Goal: Task Accomplishment & Management: Use online tool/utility

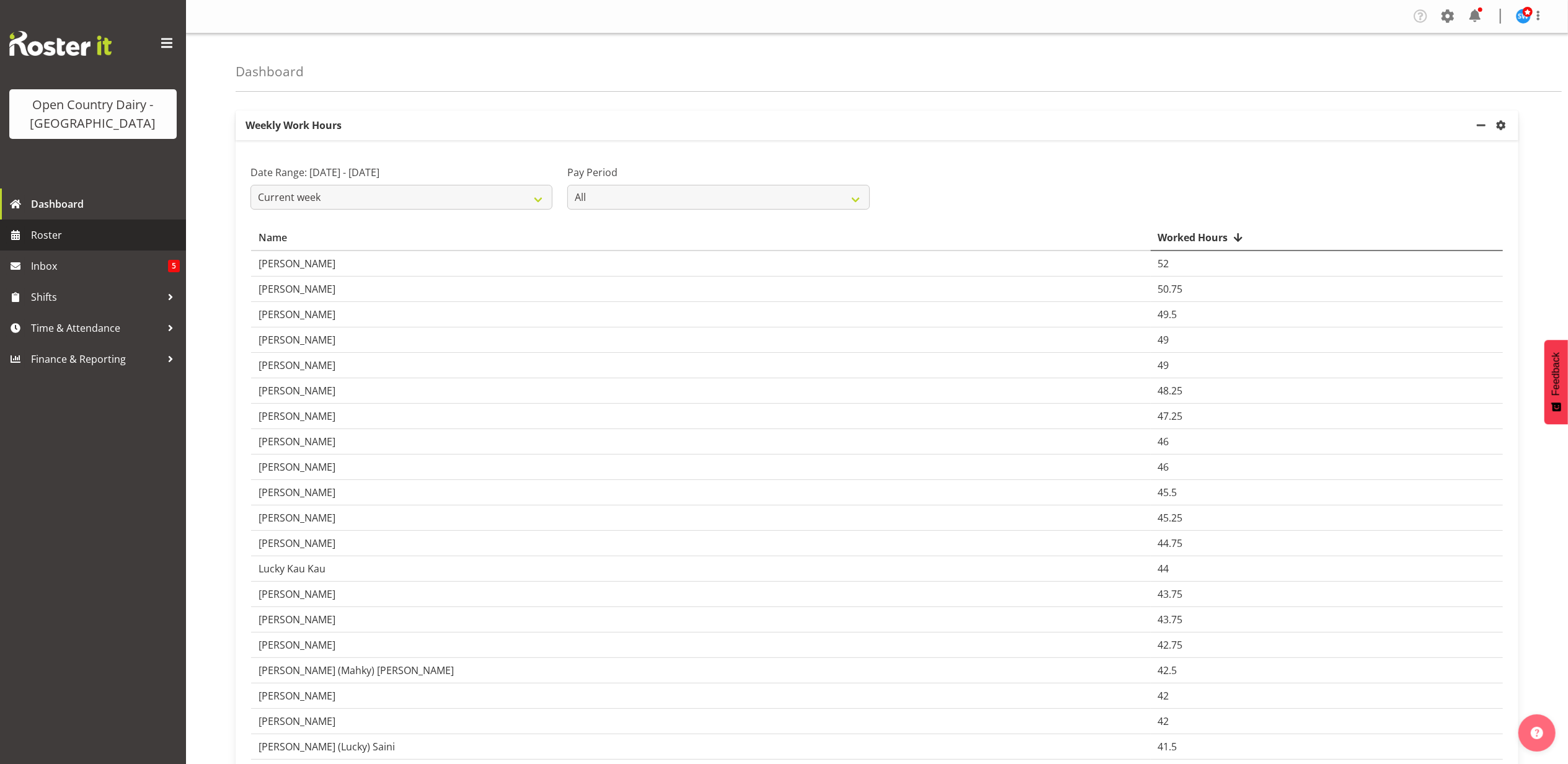
click at [53, 231] on span "Roster" at bounding box center [106, 235] width 149 height 19
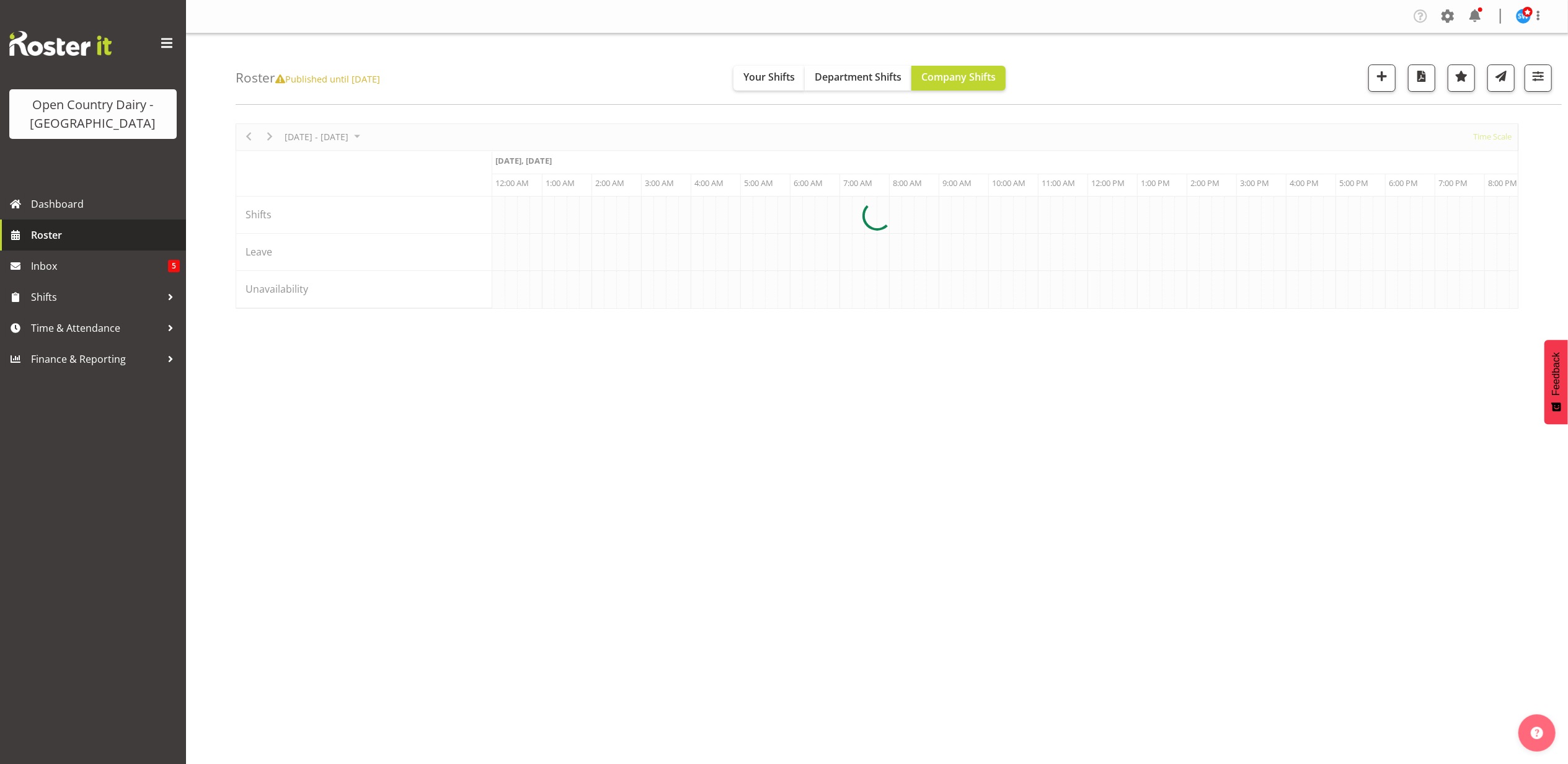
scroll to position [0, 4761]
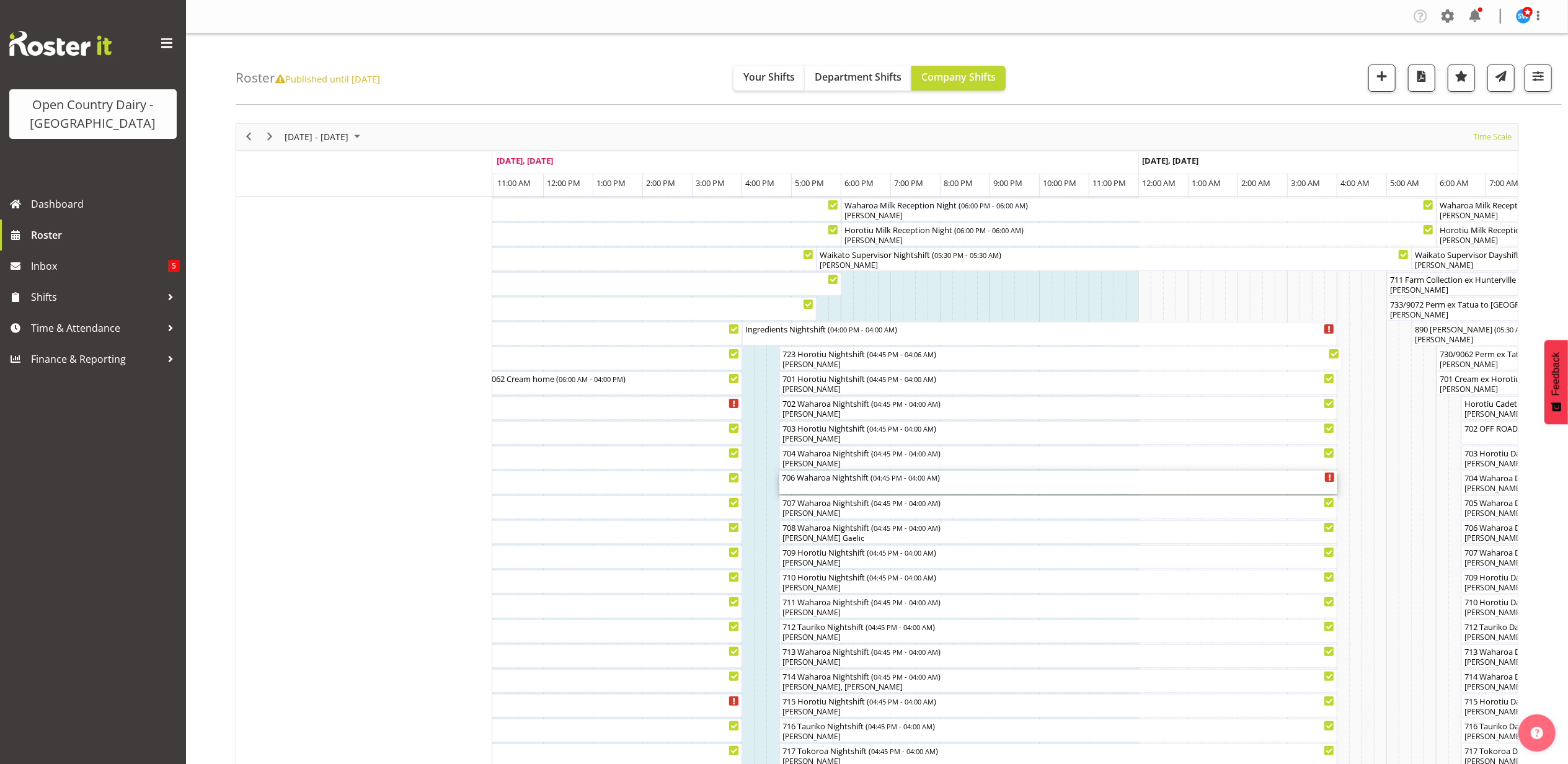
click at [863, 480] on div "706 Waharoa Nightshift ( 04:45 PM - 04:00 AM )" at bounding box center [1058, 476] width 553 height 12
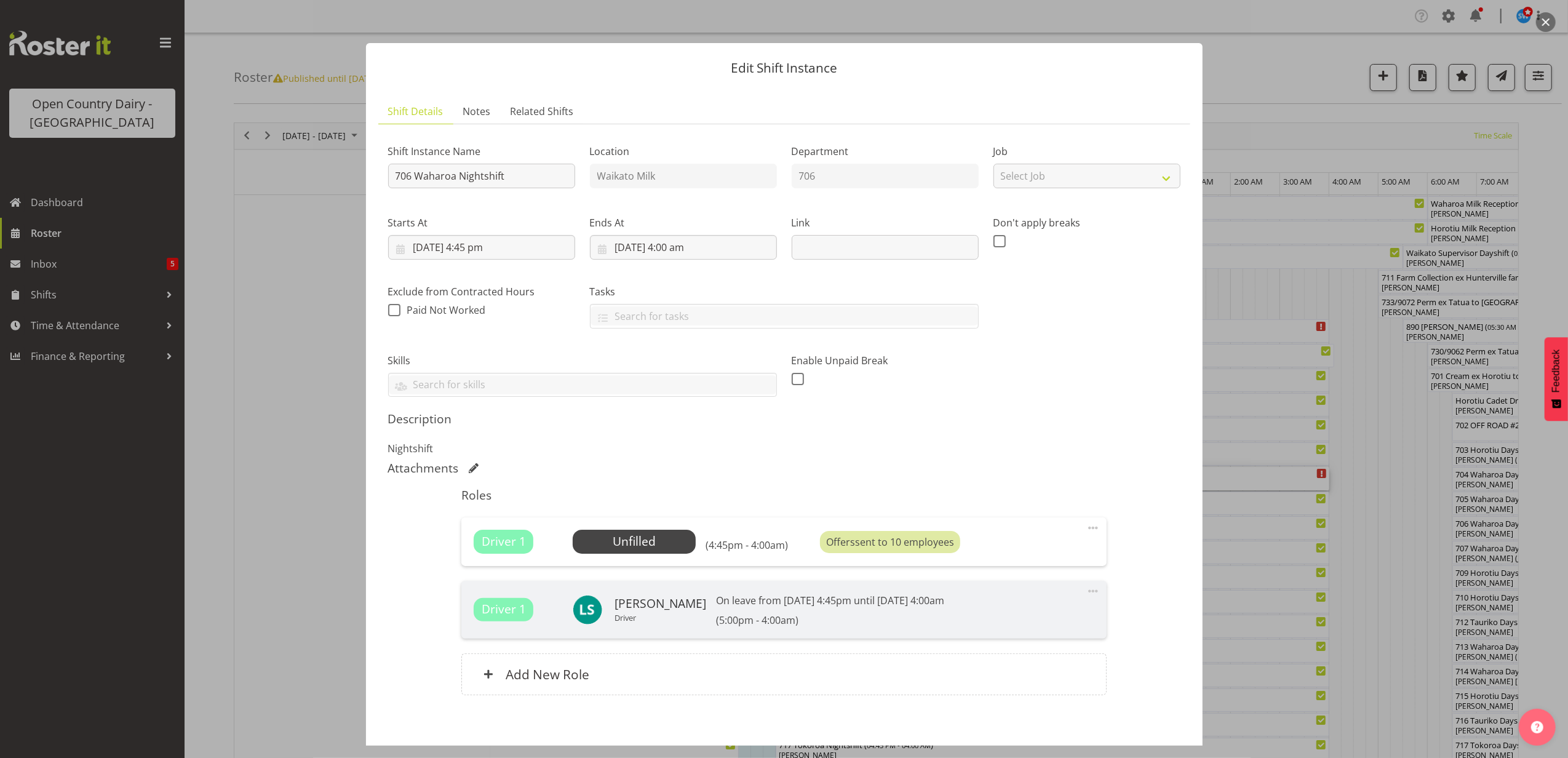
scroll to position [60, 0]
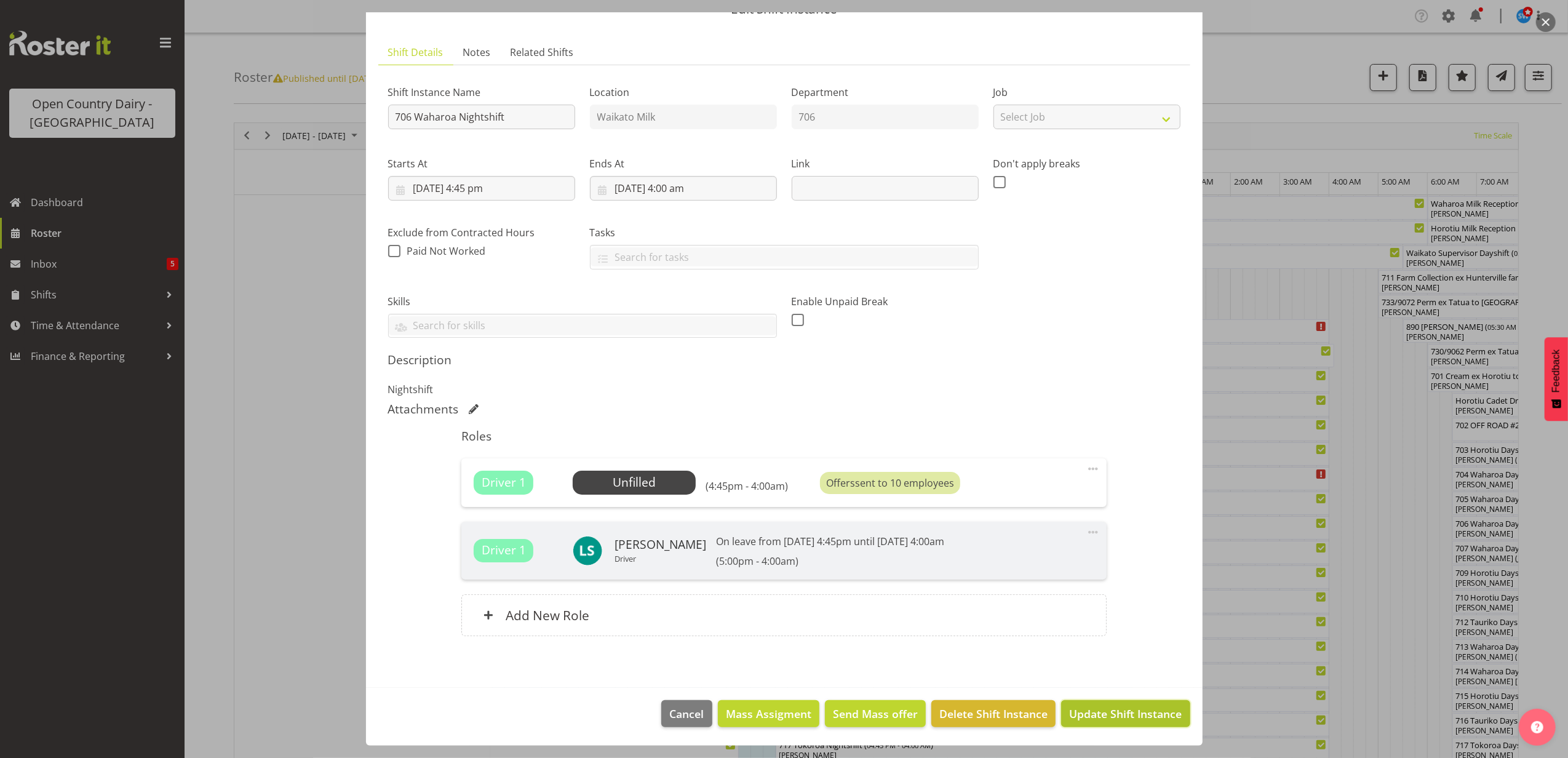
click at [1105, 712] on span "Update Shift Instance" at bounding box center [1126, 713] width 112 height 16
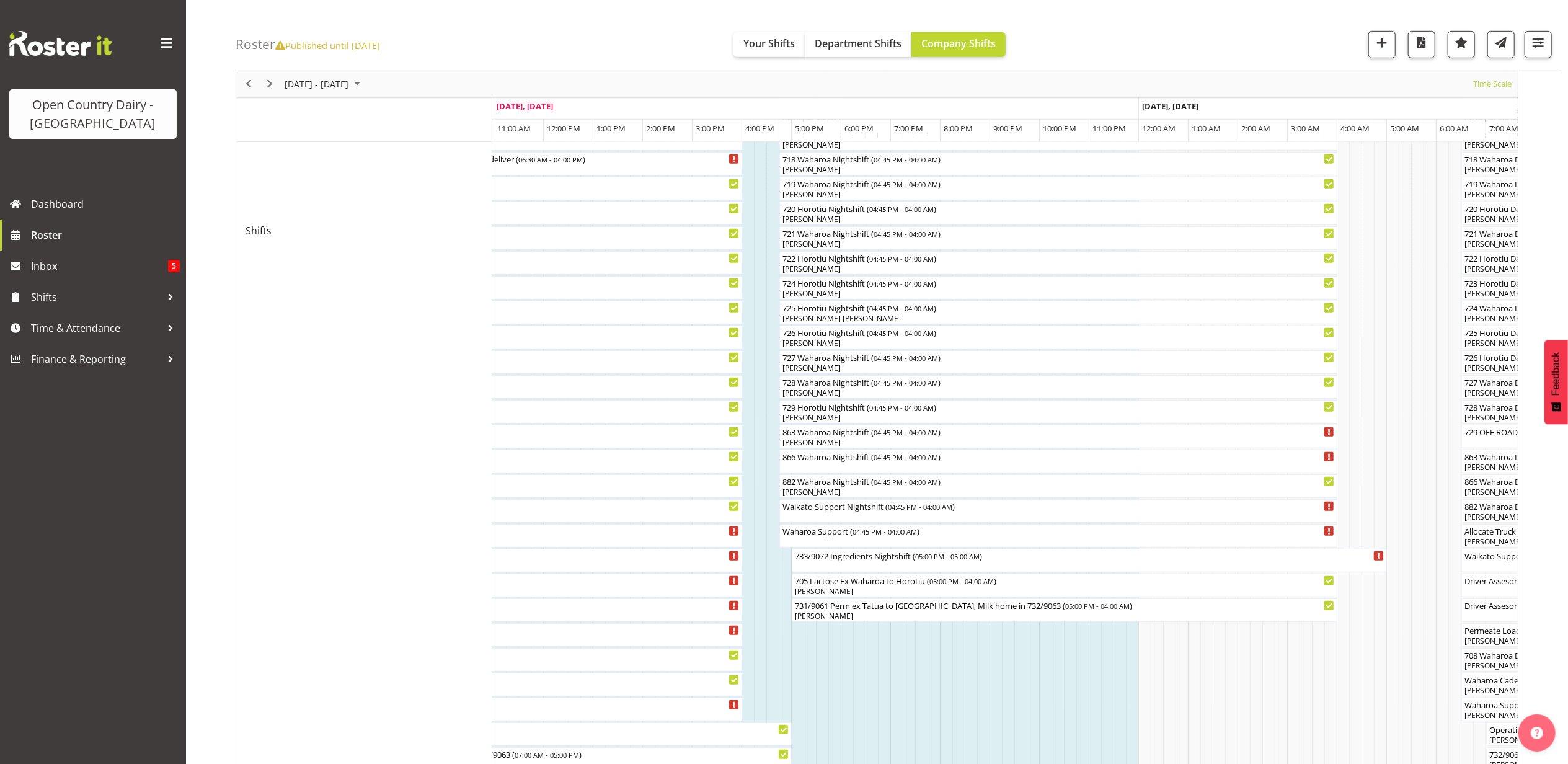
scroll to position [660, 0]
